Goal: Check status: Check status

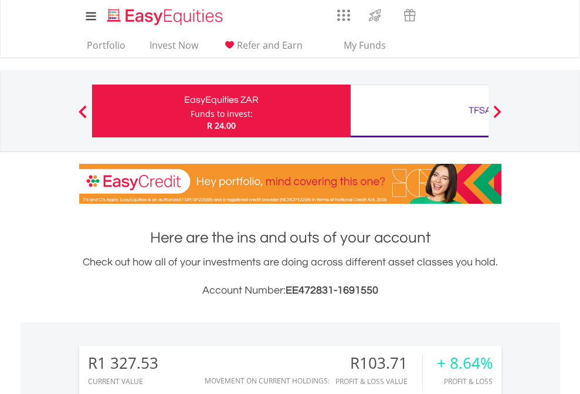
scroll to position [113, 184]
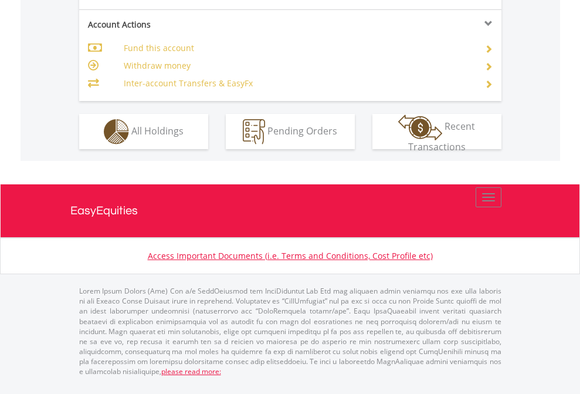
scroll to position [1102, 0]
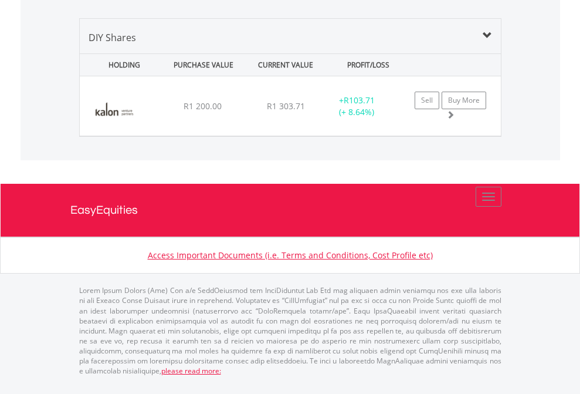
scroll to position [1353, 0]
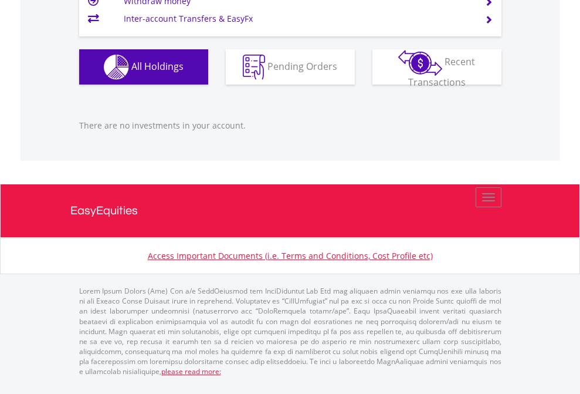
scroll to position [113, 184]
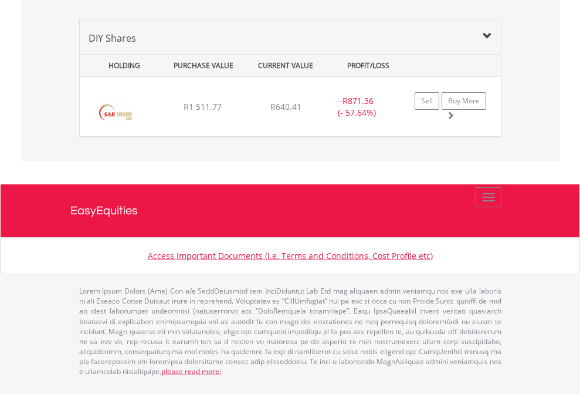
scroll to position [1306, 0]
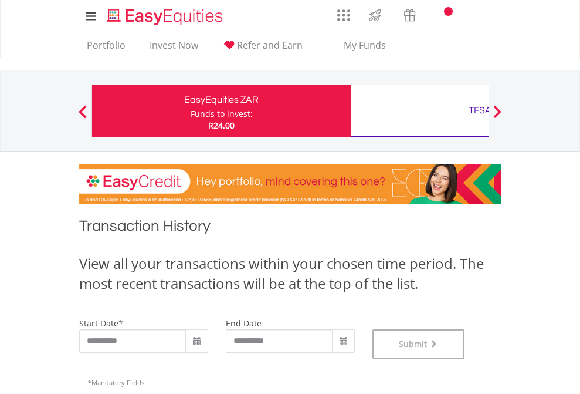
scroll to position [476, 0]
click at [420, 111] on div "TFSA" at bounding box center [480, 110] width 245 height 16
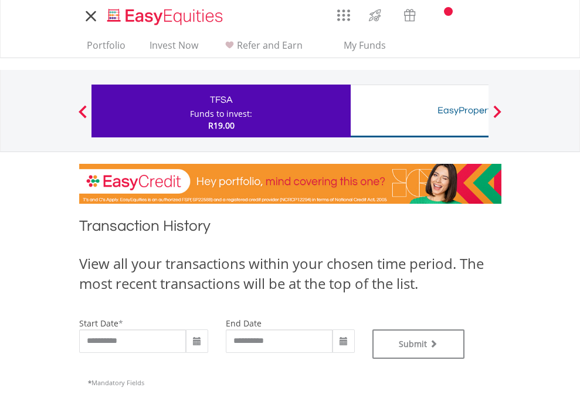
type input "**********"
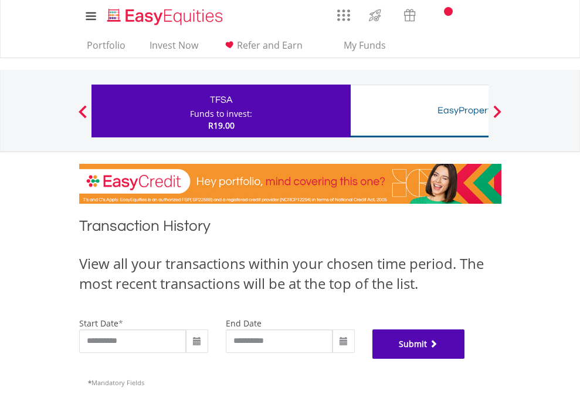
click at [465, 359] on button "Submit" at bounding box center [419, 343] width 93 height 29
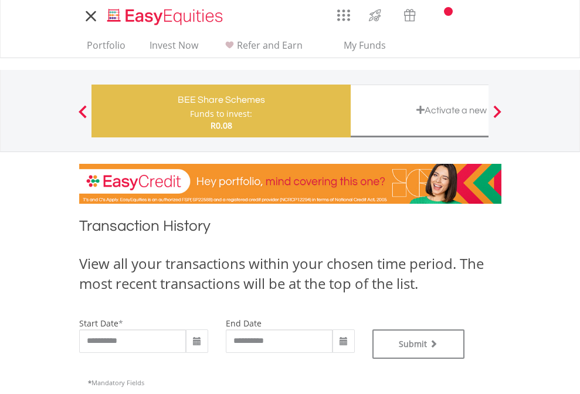
type input "**********"
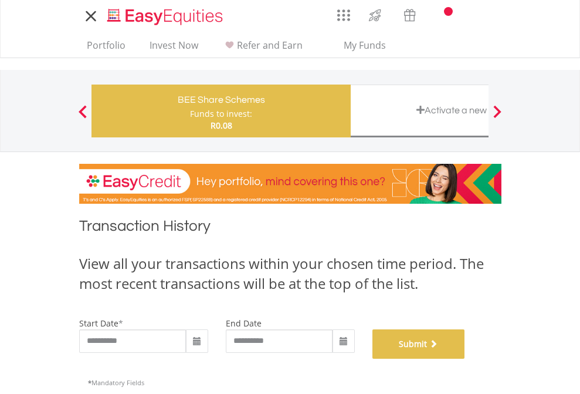
click at [465, 359] on button "Submit" at bounding box center [419, 343] width 93 height 29
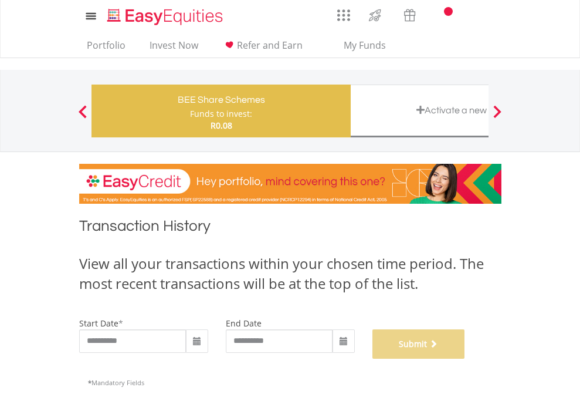
scroll to position [476, 0]
